Goal: Transaction & Acquisition: Purchase product/service

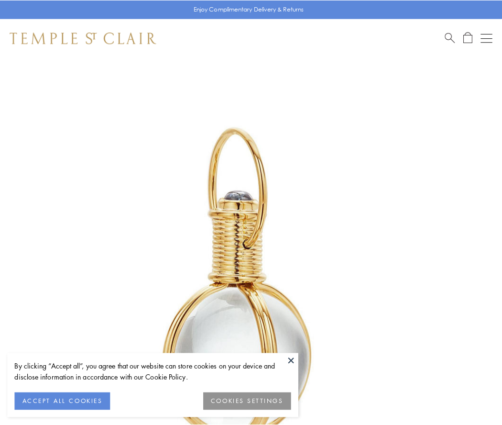
scroll to position [250, 0]
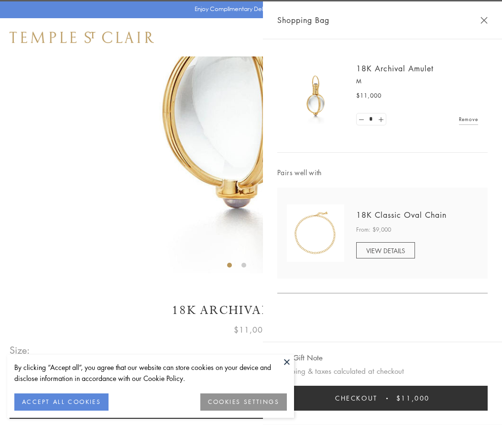
click at [383, 398] on button "Checkout $11,000" at bounding box center [382, 398] width 210 height 25
